Goal: Task Accomplishment & Management: Manage account settings

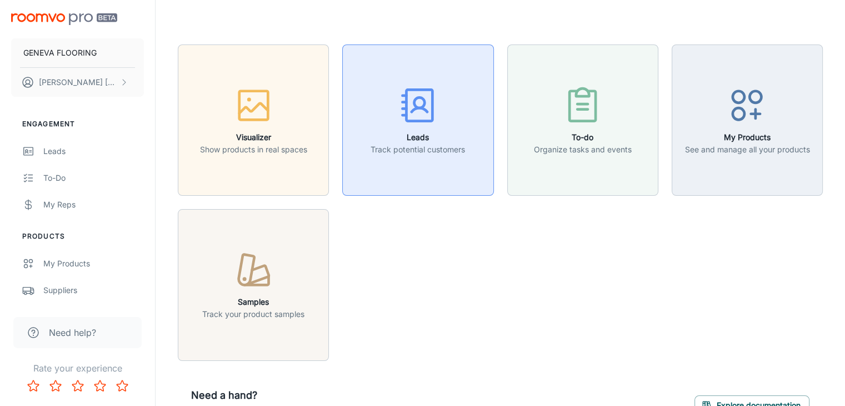
click at [398, 169] on button "Leads Track potential customers" at bounding box center [417, 119] width 151 height 151
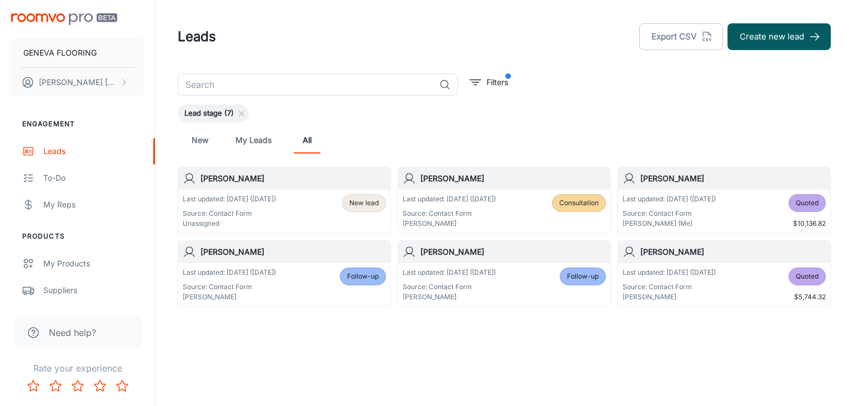
click at [264, 207] on div "Last updated: Oct 11 (2 days ago) Source: Contact Form Unassigned" at bounding box center [229, 211] width 93 height 34
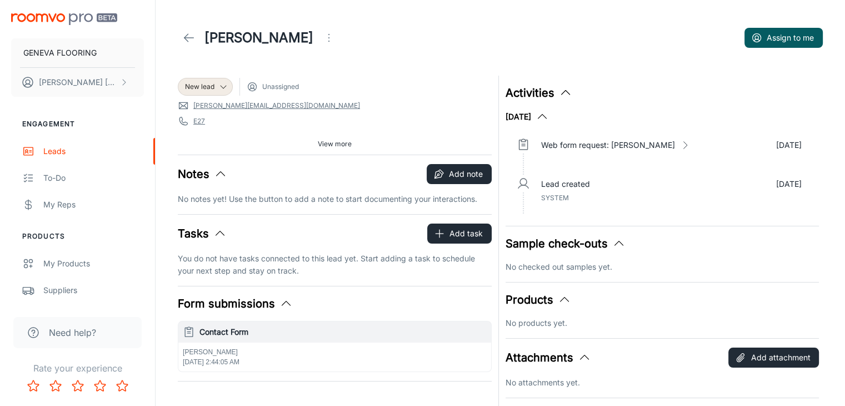
click at [604, 50] on div "Yanet Ceja Assign to me" at bounding box center [500, 37] width 645 height 31
click at [216, 82] on div "New lead" at bounding box center [205, 87] width 41 height 10
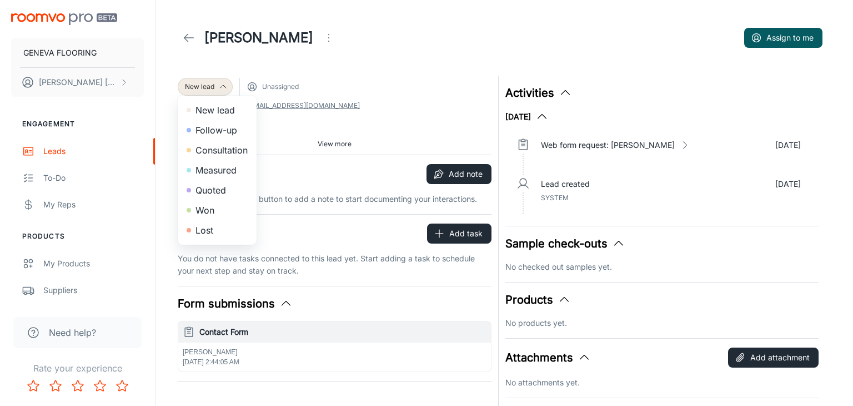
click at [356, 96] on div at bounding box center [426, 203] width 853 height 406
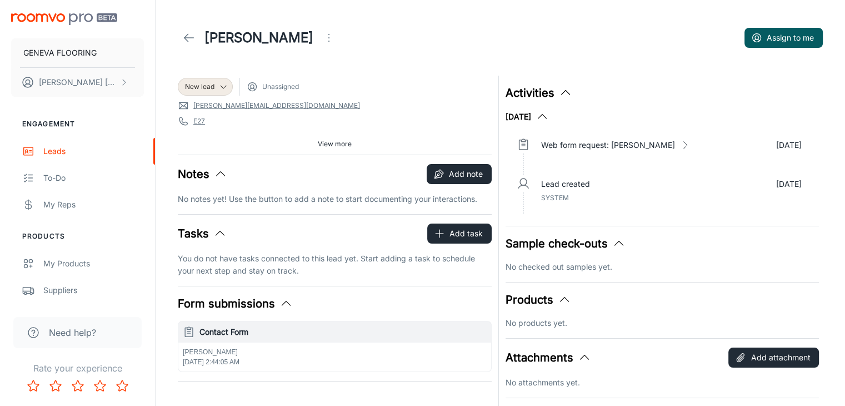
click at [293, 88] on span "Unassigned" at bounding box center [280, 87] width 37 height 10
click at [196, 87] on span "New lead" at bounding box center [199, 87] width 29 height 10
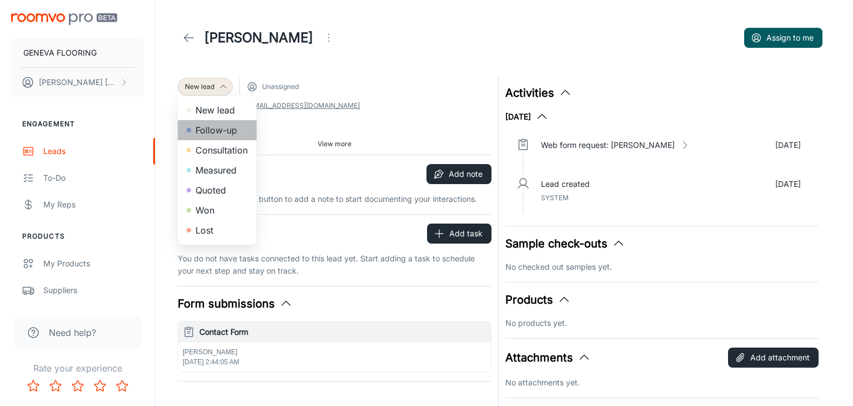
click at [217, 134] on li "Follow-up" at bounding box center [217, 130] width 79 height 20
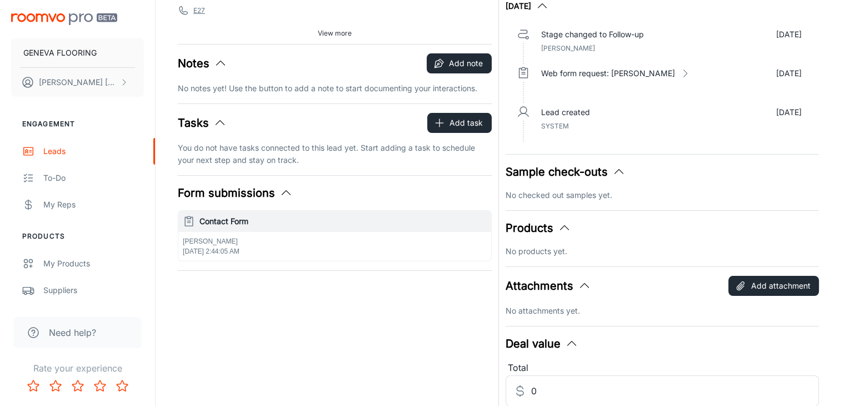
scroll to position [111, 0]
click at [444, 67] on icon "button" at bounding box center [438, 62] width 11 height 11
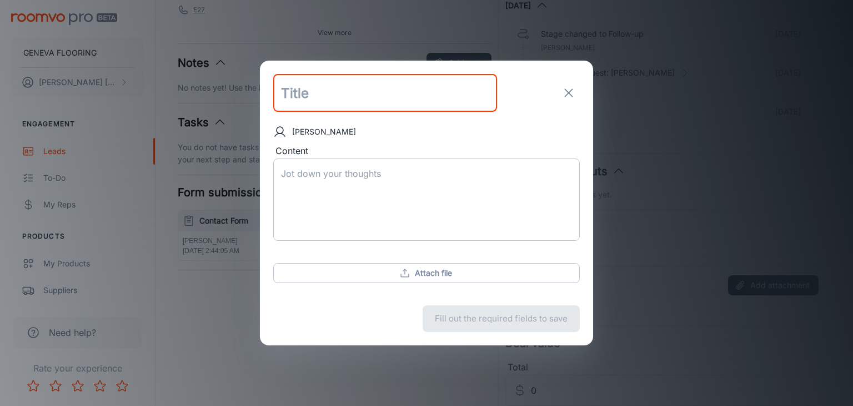
click at [347, 174] on textarea "Content" at bounding box center [426, 199] width 291 height 64
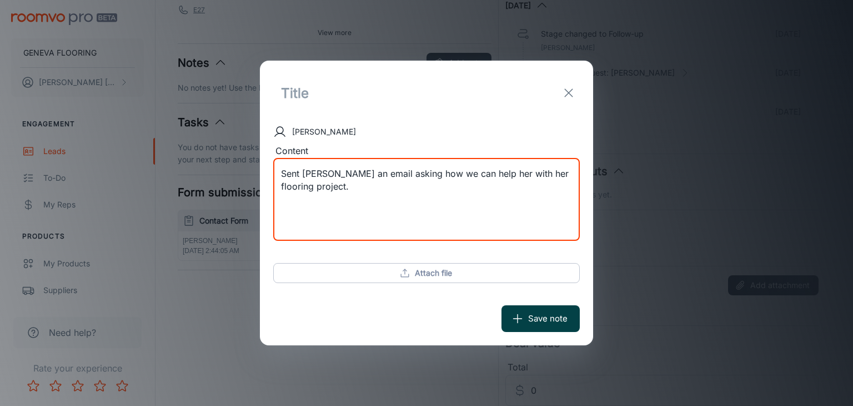
type textarea "Sent Yanet an email asking how we can help her with her flooring project."
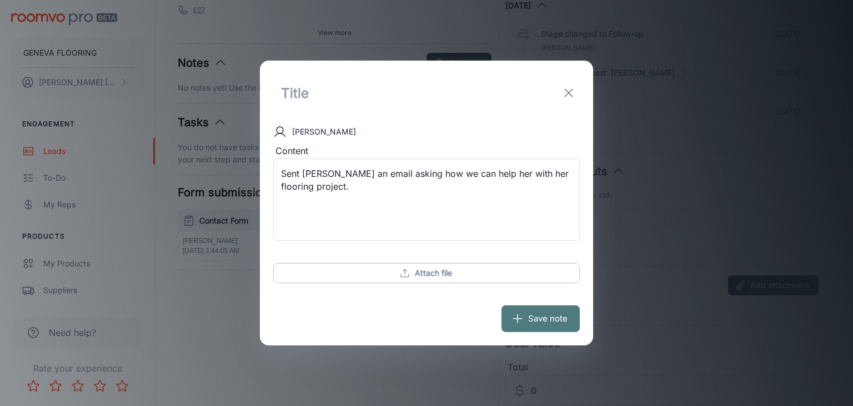
click at [529, 321] on button "Save note" at bounding box center [541, 318] width 78 height 27
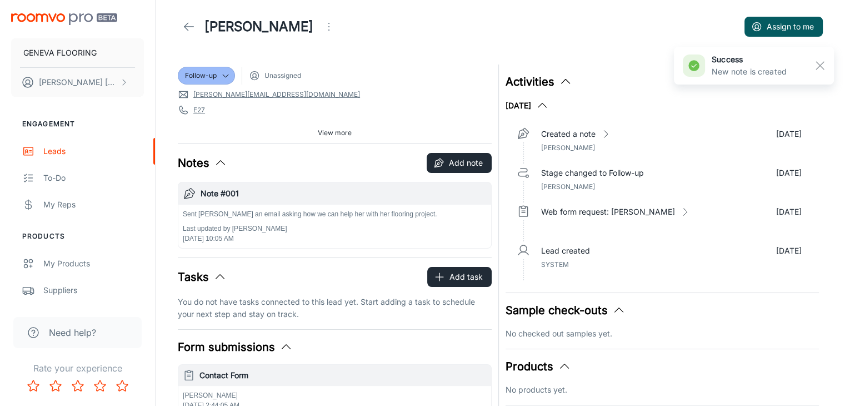
scroll to position [0, 0]
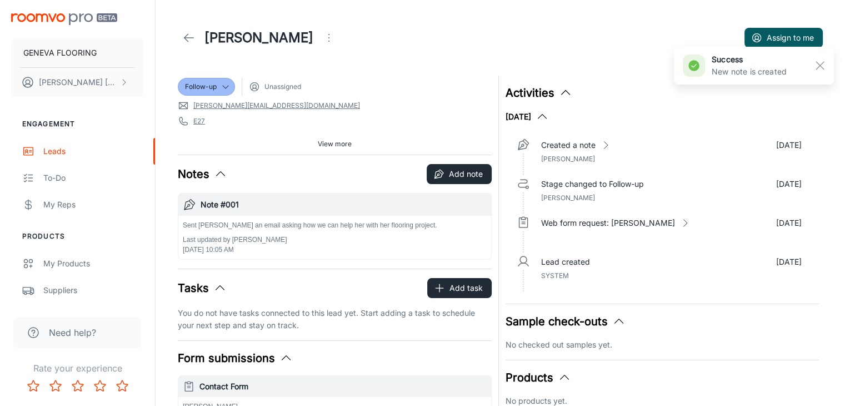
click at [831, 63] on div "success New note is created" at bounding box center [754, 66] width 160 height 38
click at [824, 66] on rect "button" at bounding box center [819, 65] width 13 height 13
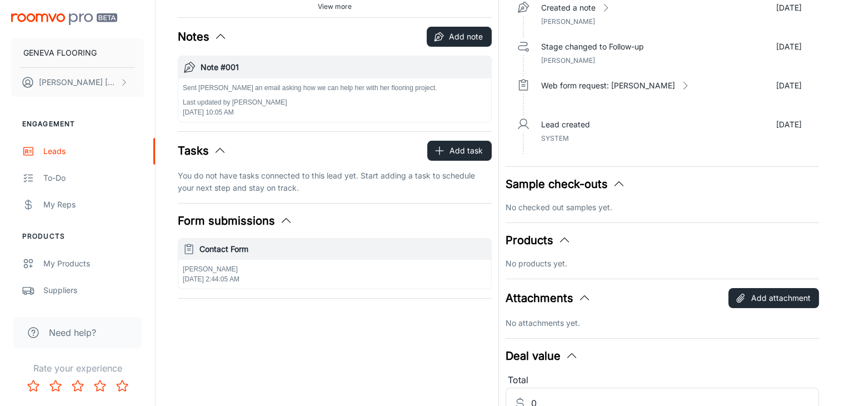
scroll to position [41, 0]
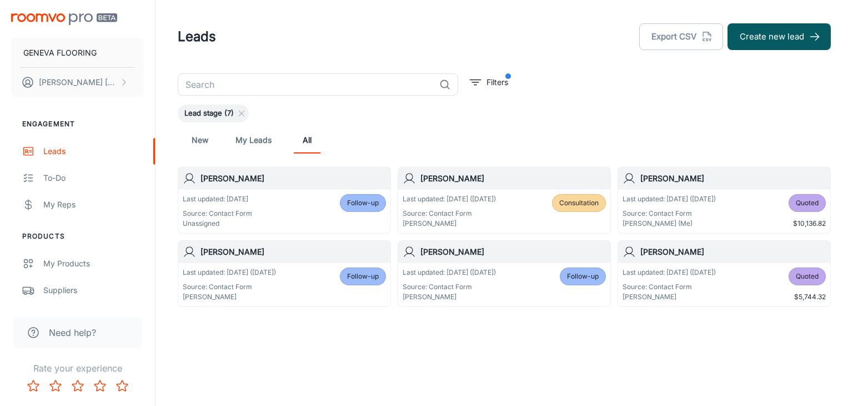
click at [232, 215] on p "Source: Contact Form" at bounding box center [217, 213] width 69 height 10
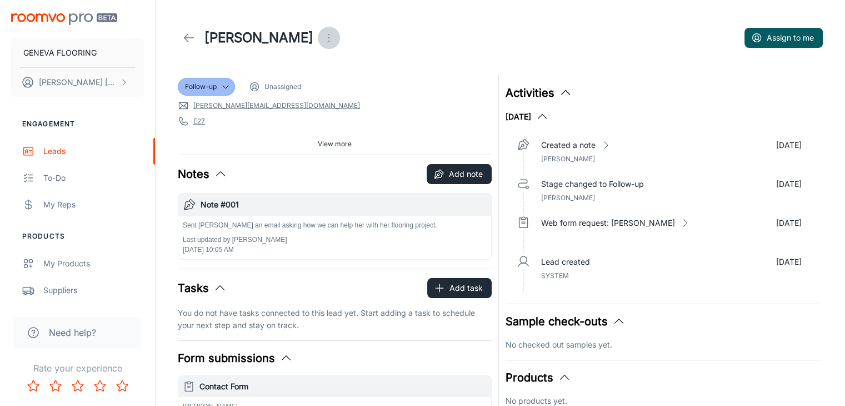
click at [322, 32] on icon "Open menu" at bounding box center [328, 37] width 13 height 13
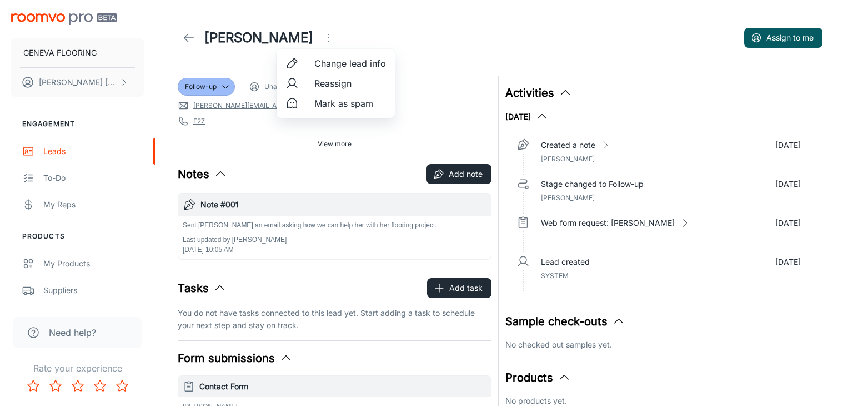
click at [314, 92] on li "Reassign" at bounding box center [336, 83] width 118 height 20
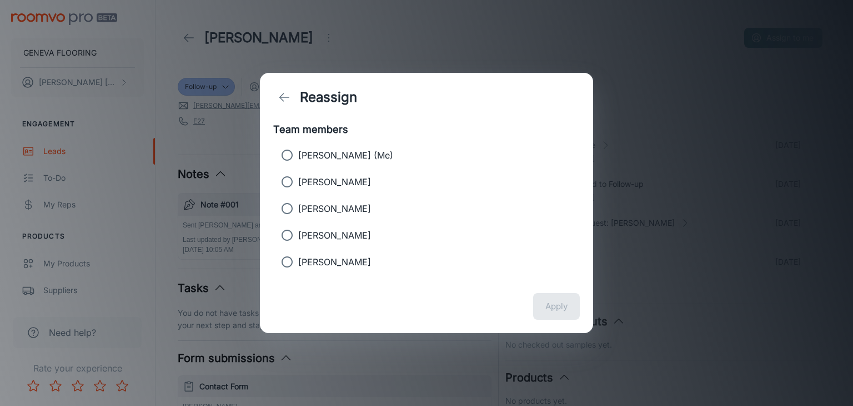
click at [308, 159] on p "[PERSON_NAME] (Me)" at bounding box center [345, 154] width 95 height 13
click at [298, 159] on input "[PERSON_NAME] (Me)" at bounding box center [287, 155] width 22 height 22
radio input "true"
click at [556, 301] on button "Apply" at bounding box center [556, 306] width 47 height 27
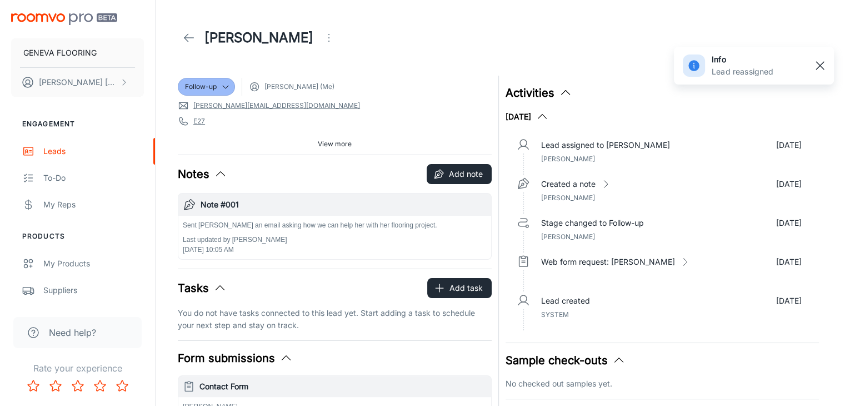
click at [823, 62] on line "button" at bounding box center [820, 66] width 8 height 8
click at [180, 40] on link at bounding box center [189, 38] width 22 height 22
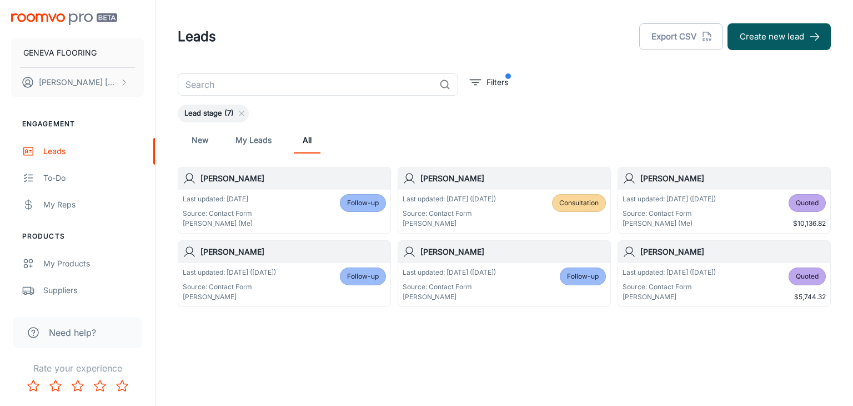
click at [538, 112] on div "Lead stage (7)" at bounding box center [504, 113] width 653 height 18
click at [396, 31] on div "Leads Export CSV Create new lead" at bounding box center [504, 36] width 653 height 29
click at [546, 132] on div "New My Leads All" at bounding box center [505, 140] width 636 height 27
click at [573, 131] on div "New My Leads All" at bounding box center [505, 140] width 636 height 27
click at [583, 71] on header "Leads Export CSV Create new lead" at bounding box center [504, 36] width 680 height 73
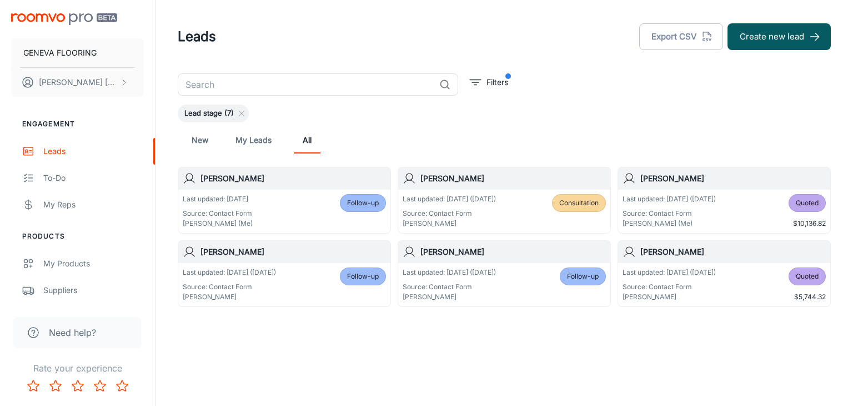
click at [589, 59] on header "Leads Export CSV Create new lead" at bounding box center [504, 36] width 680 height 73
click at [653, 114] on div "Lead stage (7)" at bounding box center [504, 113] width 653 height 18
drag, startPoint x: 593, startPoint y: 25, endPoint x: 538, endPoint y: 30, distance: 55.2
click at [538, 30] on div "Leads Export CSV Create new lead" at bounding box center [504, 36] width 653 height 29
click at [496, 103] on div "​ Filters Lead stage (7) New My Leads All [PERSON_NAME] Last updated: [DATE] So…" at bounding box center [504, 189] width 680 height 233
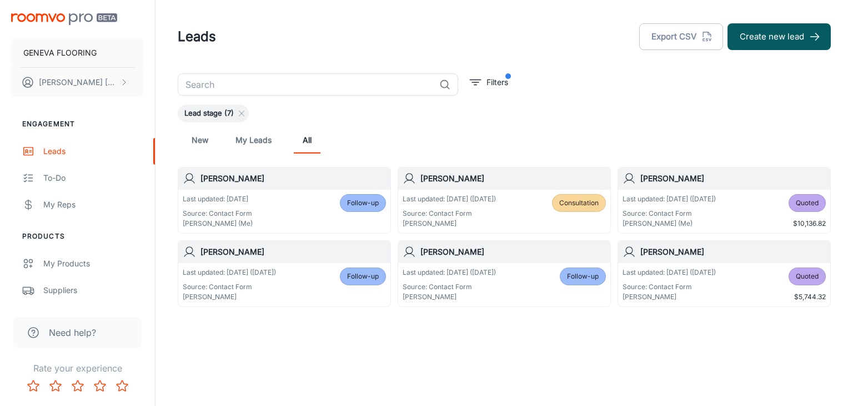
click at [425, 32] on div "Leads Export CSV Create new lead" at bounding box center [504, 36] width 653 height 29
click at [562, 87] on div "​ Filters Lead stage (7) New My Leads All [PERSON_NAME] Last updated: [DATE] So…" at bounding box center [504, 189] width 680 height 233
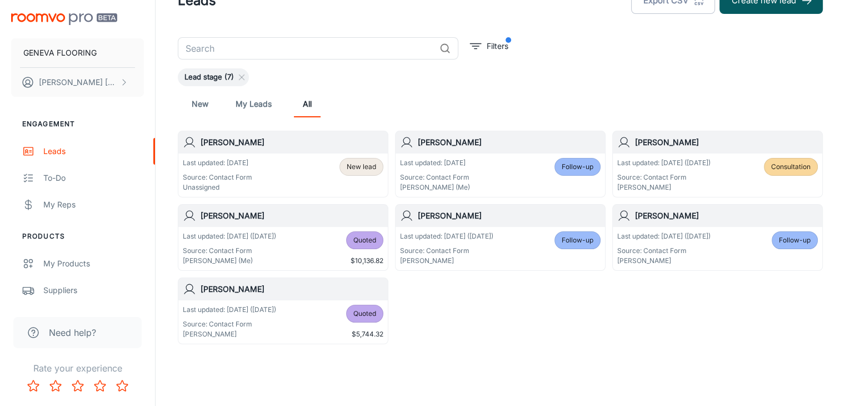
scroll to position [54, 0]
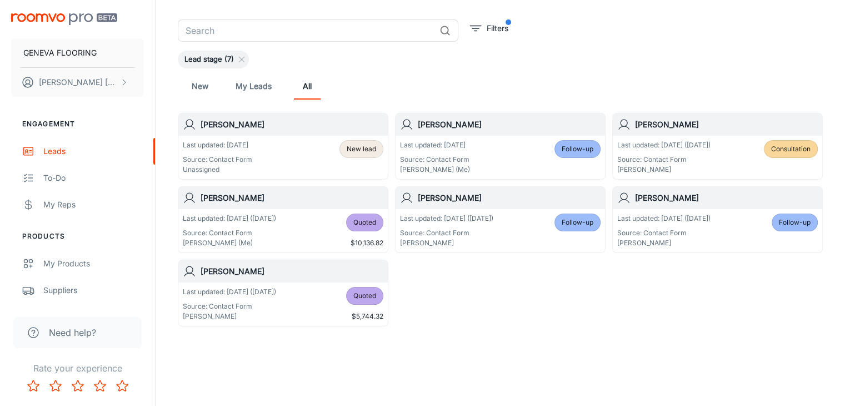
click at [246, 145] on p "Last updated: [DATE]" at bounding box center [217, 145] width 69 height 10
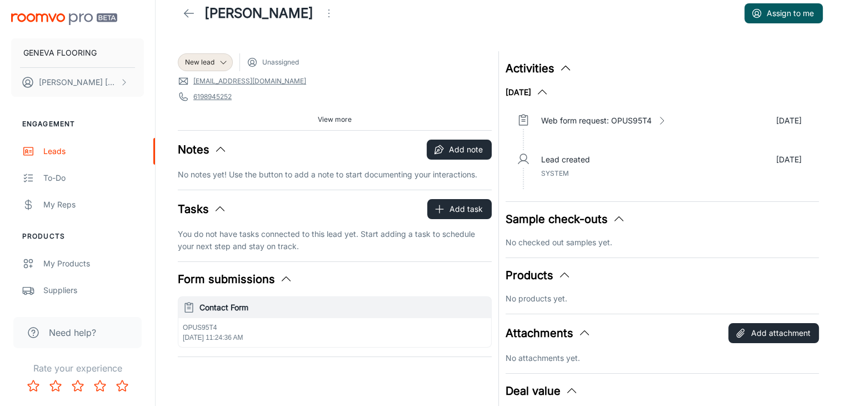
scroll to position [19, 0]
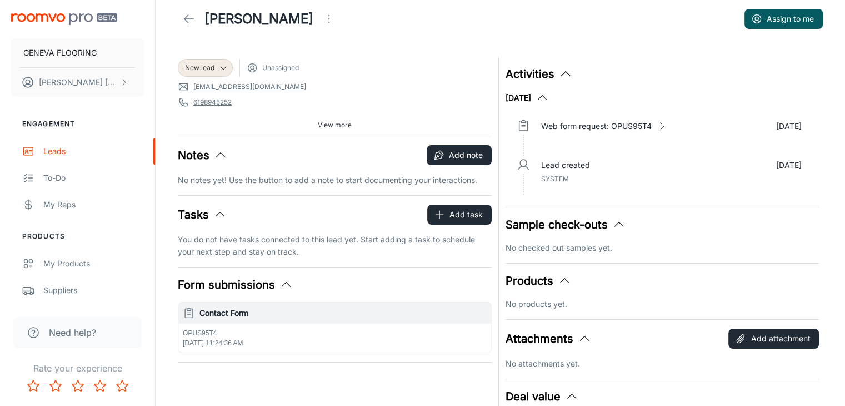
click at [292, 278] on div "Form submissions" at bounding box center [335, 284] width 314 height 17
click at [286, 281] on icon "button" at bounding box center [285, 284] width 13 height 13
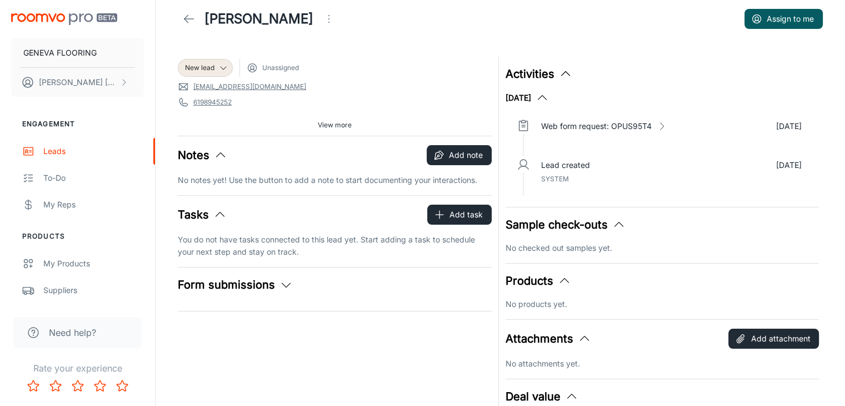
click at [286, 281] on icon "button" at bounding box center [285, 284] width 13 height 13
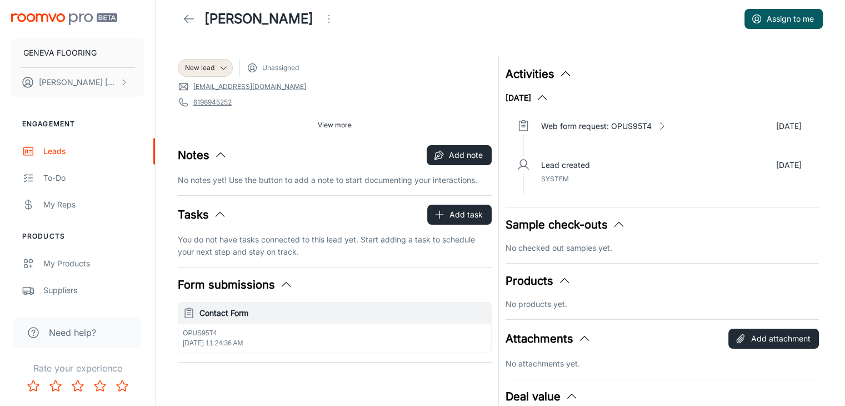
click at [218, 339] on span "10/13/2025, 11:24:36 AM" at bounding box center [213, 343] width 61 height 8
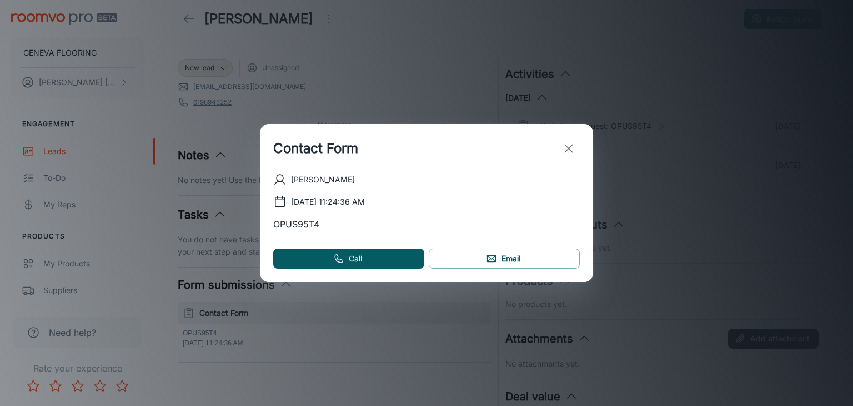
click at [568, 148] on line "exit" at bounding box center [569, 148] width 8 height 8
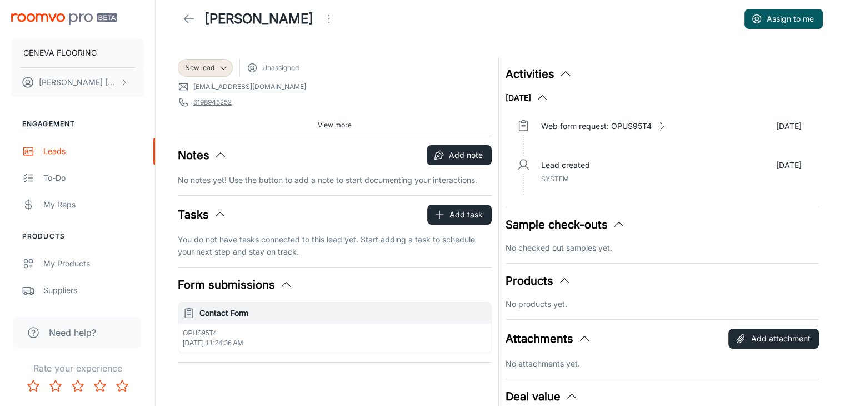
click at [345, 124] on span "View more" at bounding box center [335, 125] width 34 height 10
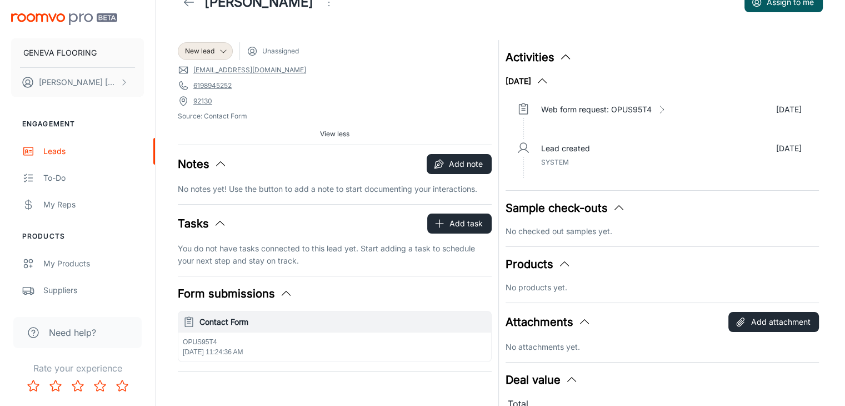
scroll to position [0, 0]
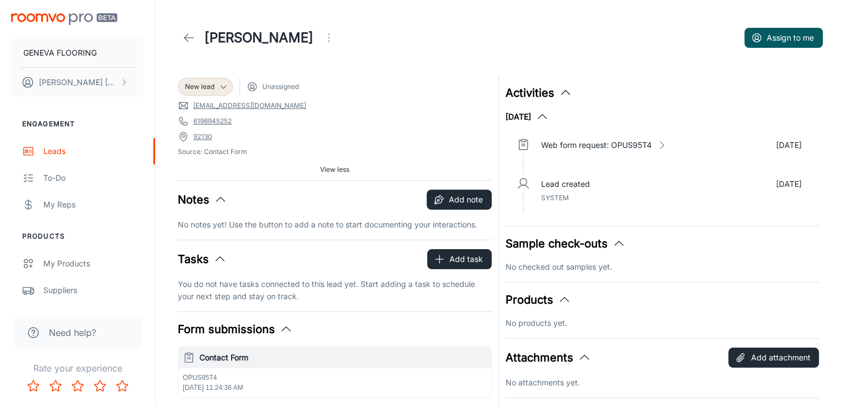
click at [285, 87] on span "Unassigned" at bounding box center [280, 87] width 37 height 10
click at [322, 36] on icon "Open menu" at bounding box center [328, 37] width 13 height 13
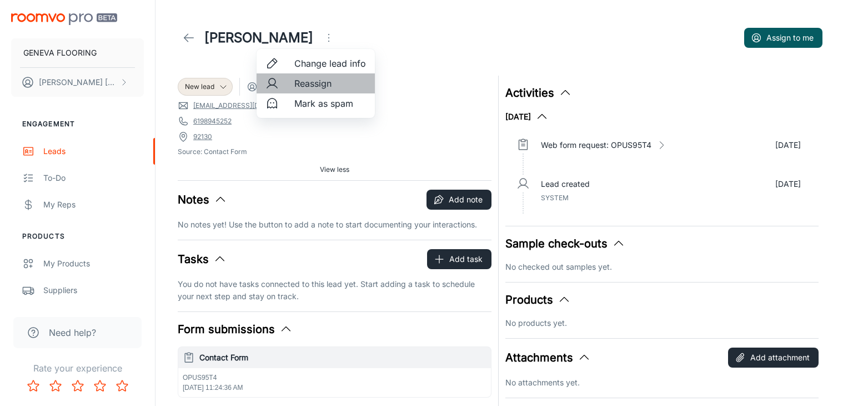
click at [304, 83] on span "Reassign" at bounding box center [330, 83] width 72 height 13
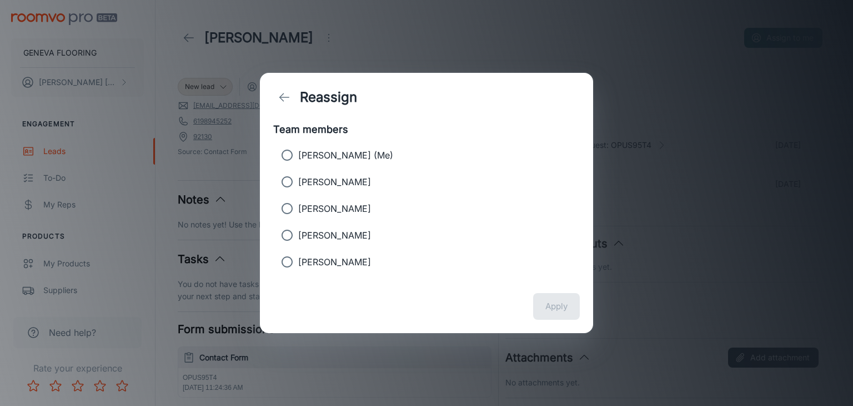
click at [307, 154] on p "[PERSON_NAME] (Me)" at bounding box center [345, 154] width 95 height 13
click at [298, 154] on input "[PERSON_NAME] (Me)" at bounding box center [287, 155] width 22 height 22
radio input "true"
click at [541, 298] on button "Apply" at bounding box center [556, 306] width 47 height 27
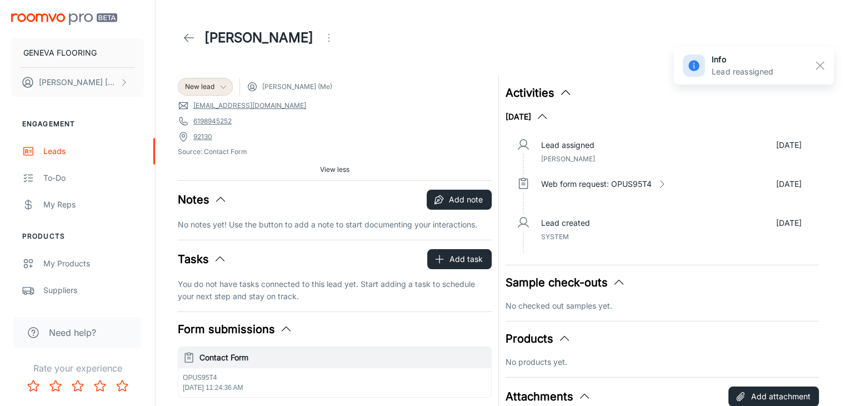
click at [219, 85] on icon at bounding box center [223, 86] width 9 height 9
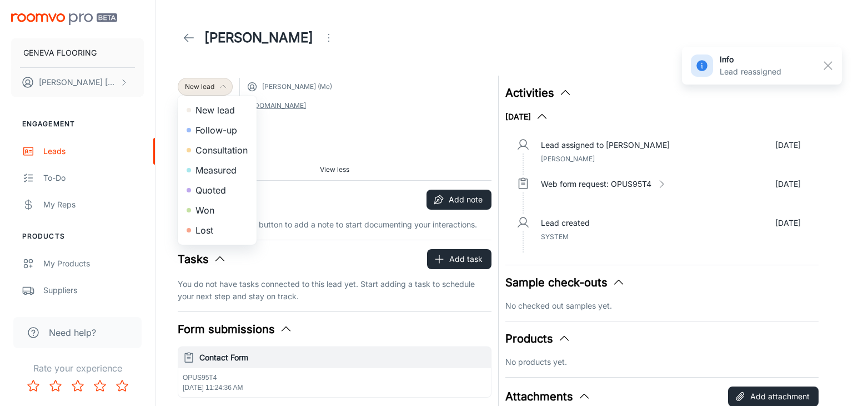
click at [227, 131] on li "Follow-up" at bounding box center [217, 130] width 79 height 20
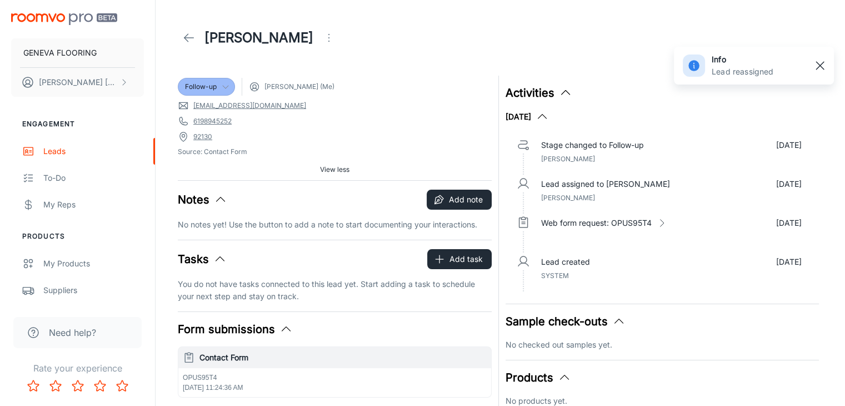
click at [817, 61] on rect "button" at bounding box center [819, 65] width 13 height 13
click at [186, 38] on line at bounding box center [188, 38] width 9 height 0
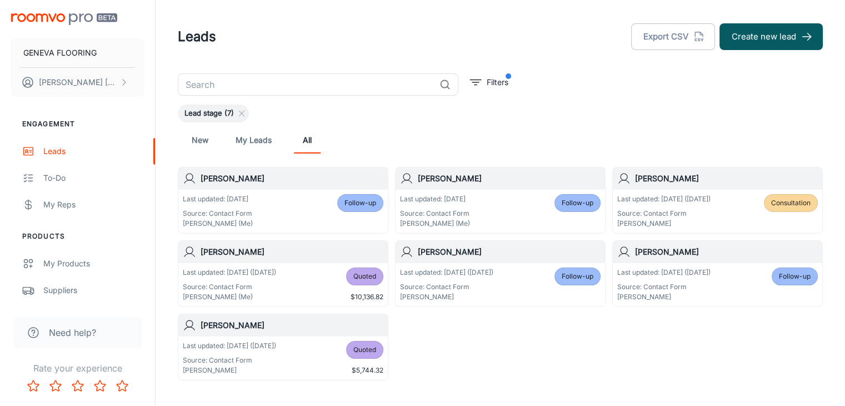
click at [258, 199] on div "Last updated: Today Source: Contact Form Belinda Ortega (Me) Follow-up" at bounding box center [283, 211] width 201 height 34
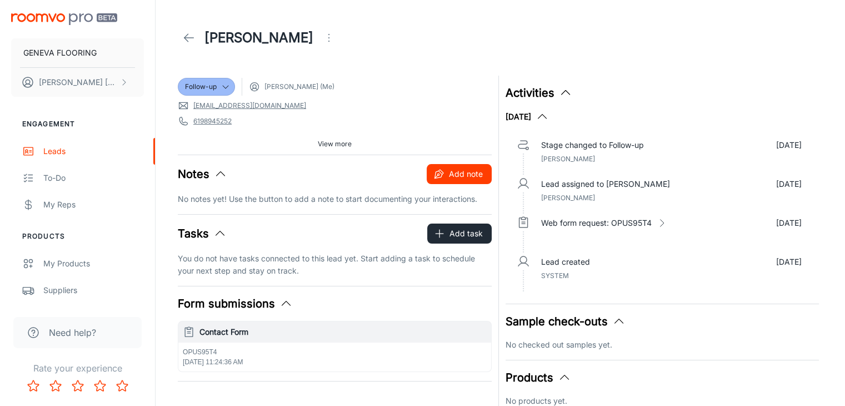
click at [462, 176] on button "Add note" at bounding box center [459, 174] width 65 height 20
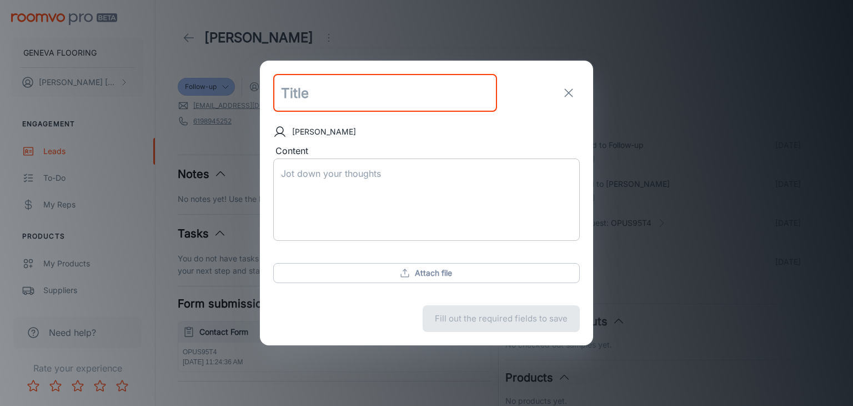
click at [363, 180] on textarea "Content" at bounding box center [426, 199] width 291 height 64
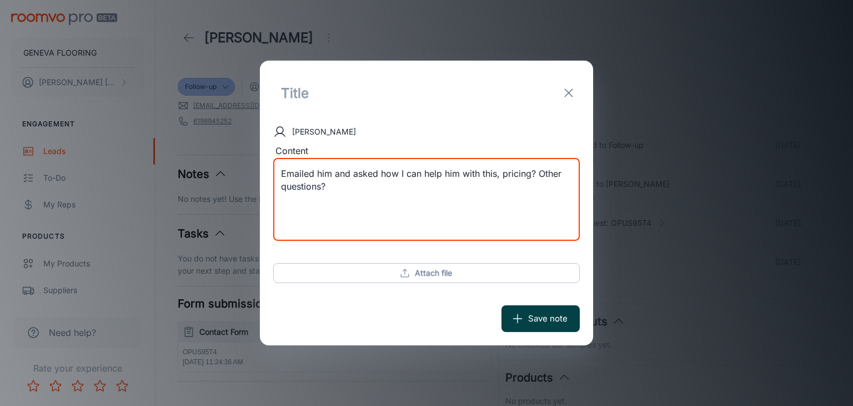
type textarea "Emailed him and asked how I can help him with this, pricing? Other questions?"
click at [505, 314] on button "Save note" at bounding box center [541, 318] width 78 height 27
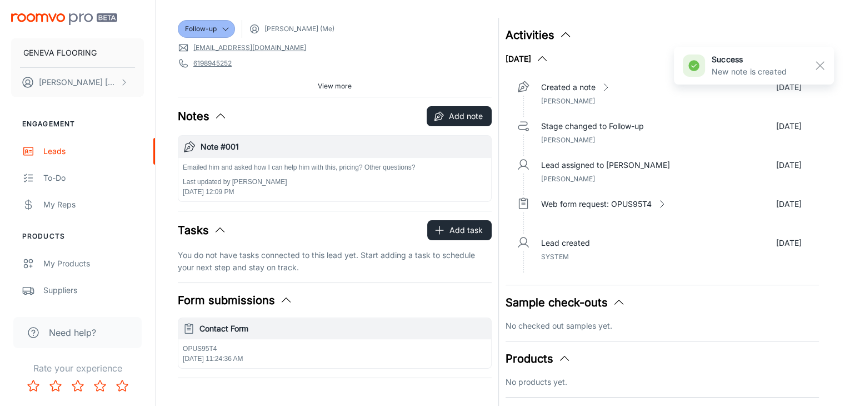
scroll to position [167, 0]
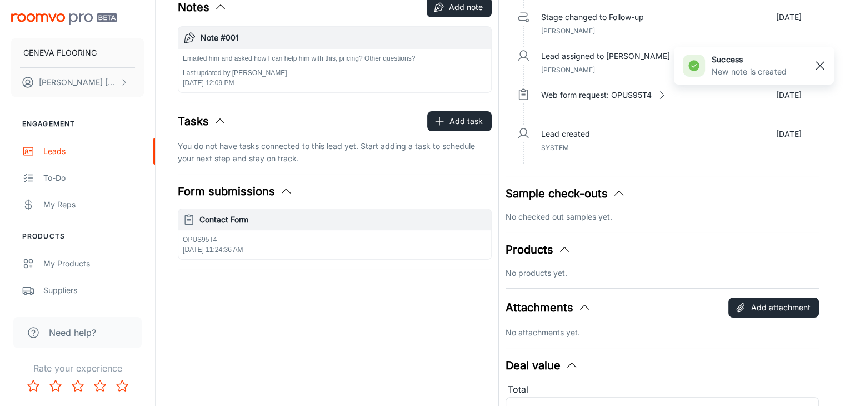
click at [827, 63] on button "button" at bounding box center [820, 65] width 19 height 19
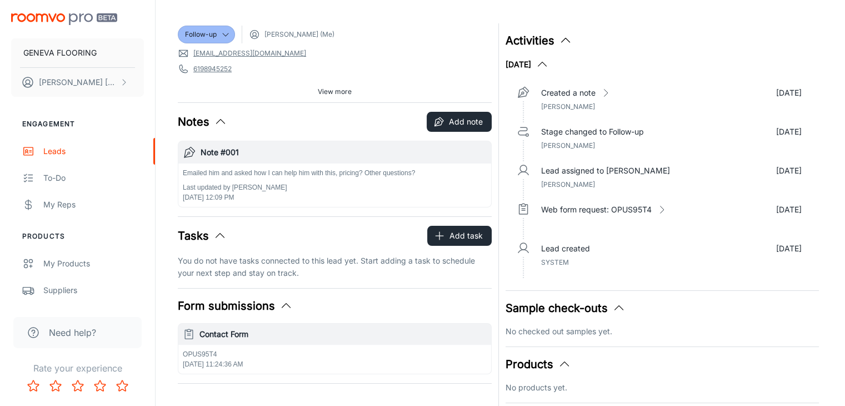
scroll to position [0, 0]
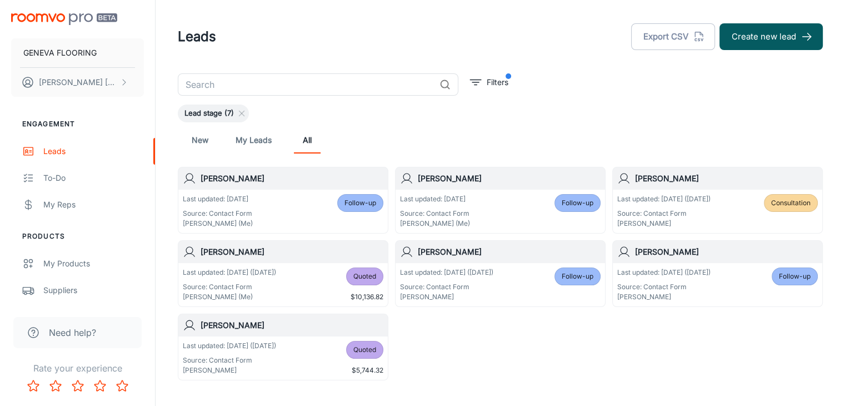
click at [404, 47] on div "Leads Export CSV Create new lead" at bounding box center [500, 36] width 645 height 29
click at [539, 68] on header "Leads Export CSV Create new lead" at bounding box center [500, 36] width 672 height 73
drag, startPoint x: 549, startPoint y: 80, endPoint x: 556, endPoint y: 74, distance: 9.0
click at [549, 80] on div "​ Filters Lead stage (7) New My Leads All Edward Last updated: Today Source: Co…" at bounding box center [500, 226] width 672 height 307
